Goal: Task Accomplishment & Management: Use online tool/utility

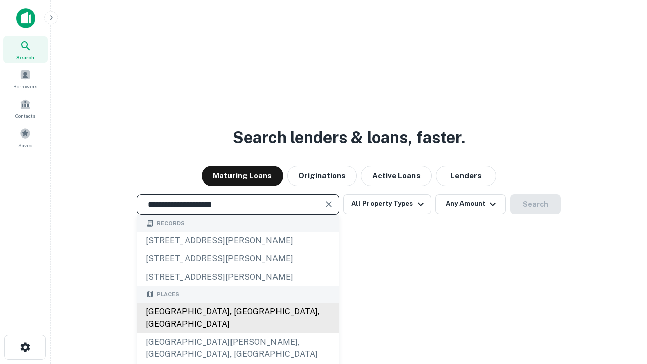
click at [237, 333] on div "[GEOGRAPHIC_DATA], [GEOGRAPHIC_DATA], [GEOGRAPHIC_DATA]" at bounding box center [237, 318] width 201 height 30
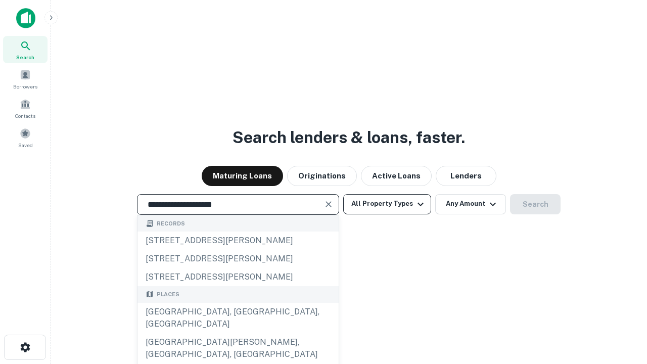
type input "**********"
click at [387, 204] on button "All Property Types" at bounding box center [387, 204] width 88 height 20
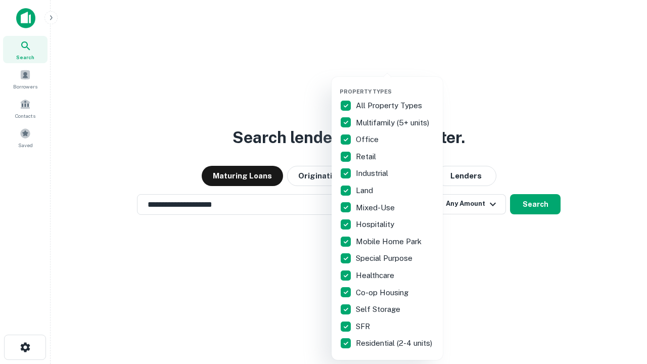
click at [395, 85] on button "button" at bounding box center [395, 85] width 111 height 1
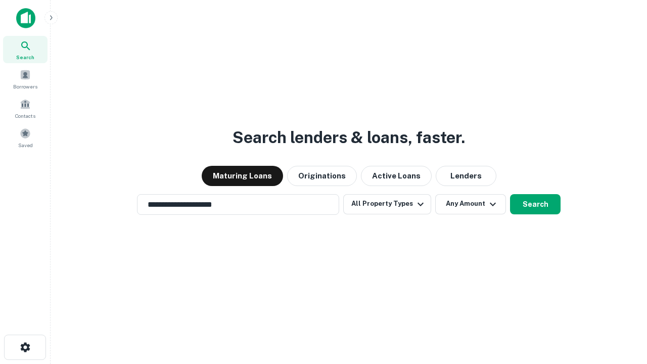
scroll to position [16, 0]
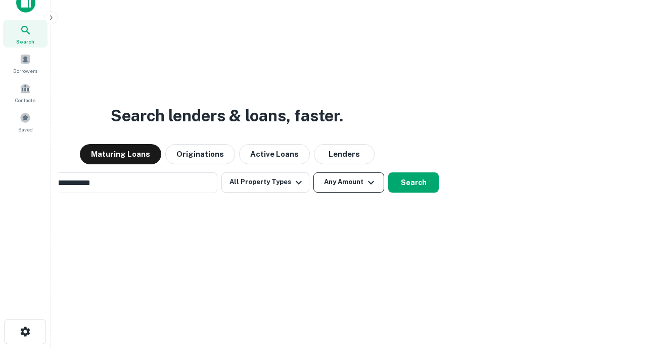
click at [313, 172] on button "Any Amount" at bounding box center [348, 182] width 71 height 20
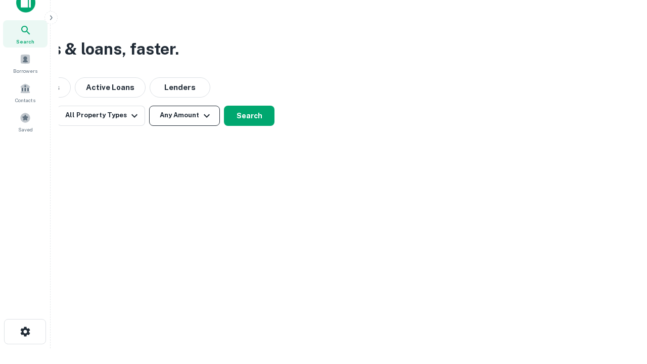
scroll to position [16, 0]
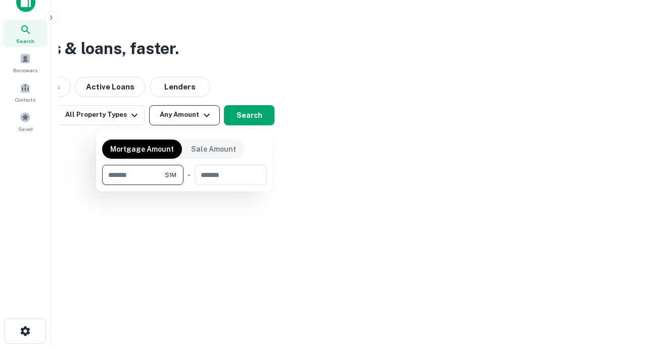
type input "*******"
click at [184, 185] on button "button" at bounding box center [184, 185] width 165 height 1
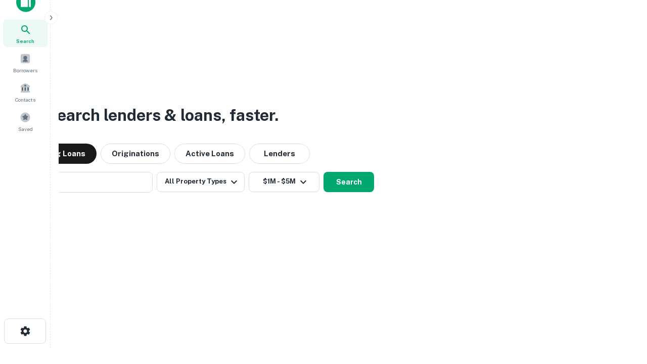
scroll to position [16, 0]
click at [323, 172] on button "Search" at bounding box center [348, 182] width 51 height 20
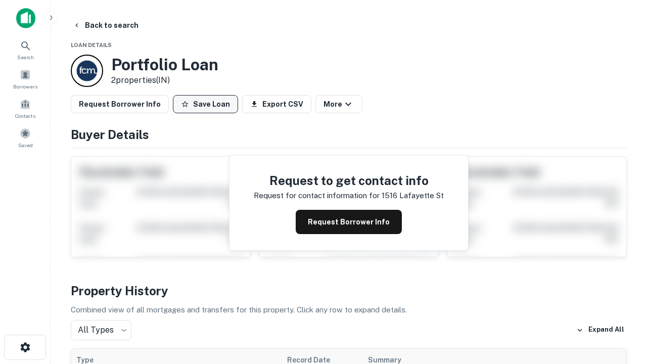
click at [205, 104] on button "Save Loan" at bounding box center [205, 104] width 65 height 18
click at [208, 104] on button "Loan Saved" at bounding box center [208, 104] width 70 height 18
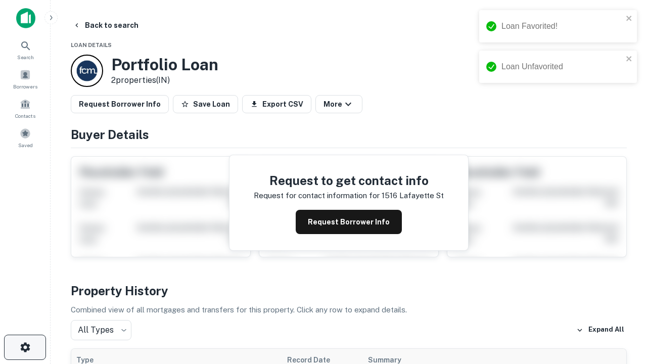
click at [25, 347] on icon "button" at bounding box center [25, 347] width 12 height 12
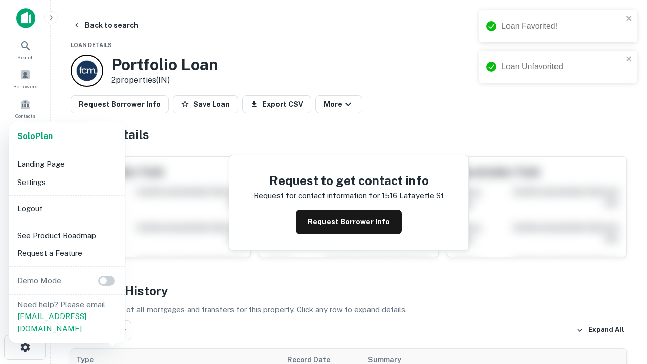
click at [67, 208] on li "Logout" at bounding box center [67, 209] width 108 height 18
